Goal: Task Accomplishment & Management: Use online tool/utility

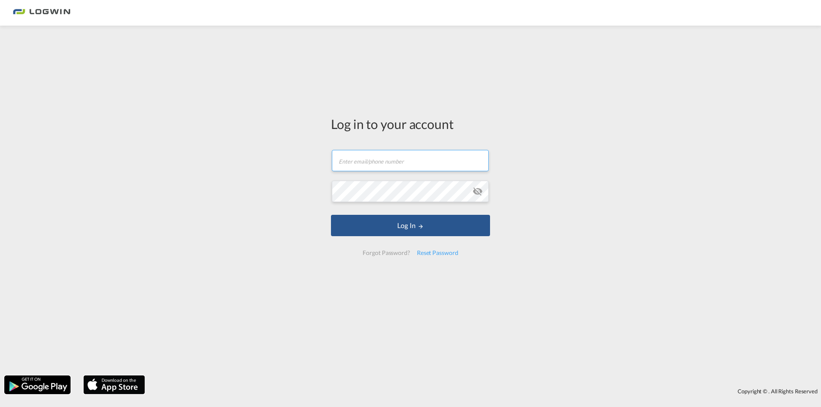
click at [358, 163] on input "text" at bounding box center [410, 160] width 157 height 21
paste input "[PERSON_NAME][EMAIL_ADDRESS][DOMAIN_NAME]"
type input "[PERSON_NAME][EMAIL_ADDRESS][DOMAIN_NAME]"
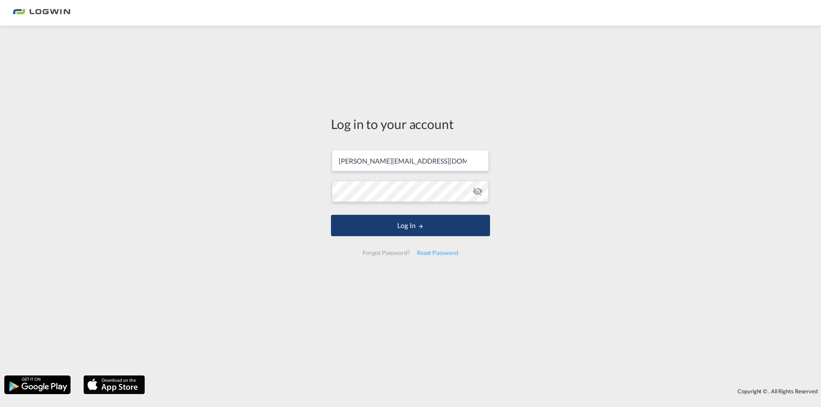
click at [407, 227] on button "Log In" at bounding box center [410, 225] width 159 height 21
